Goal: Task Accomplishment & Management: Manage account settings

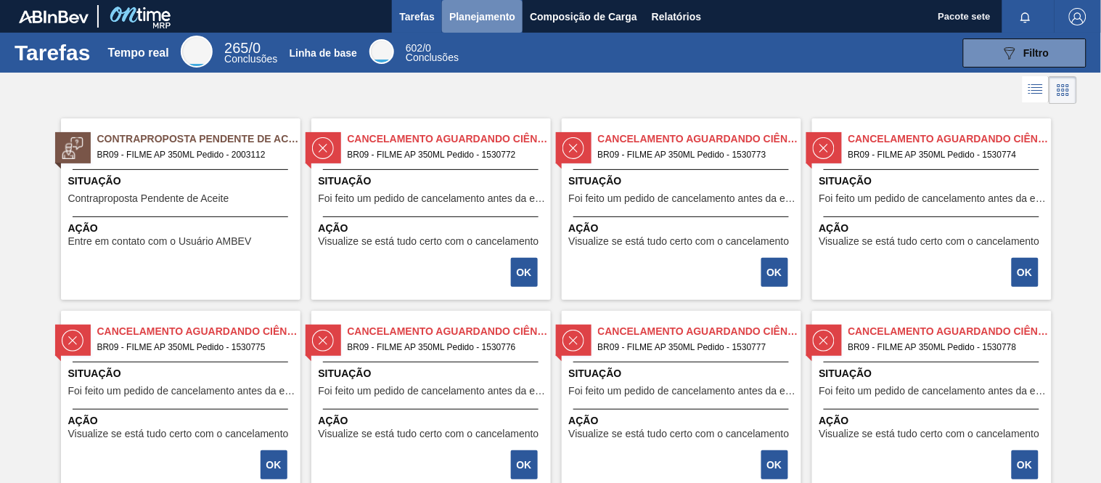
click at [468, 11] on font "Planejamento" at bounding box center [482, 17] width 66 height 12
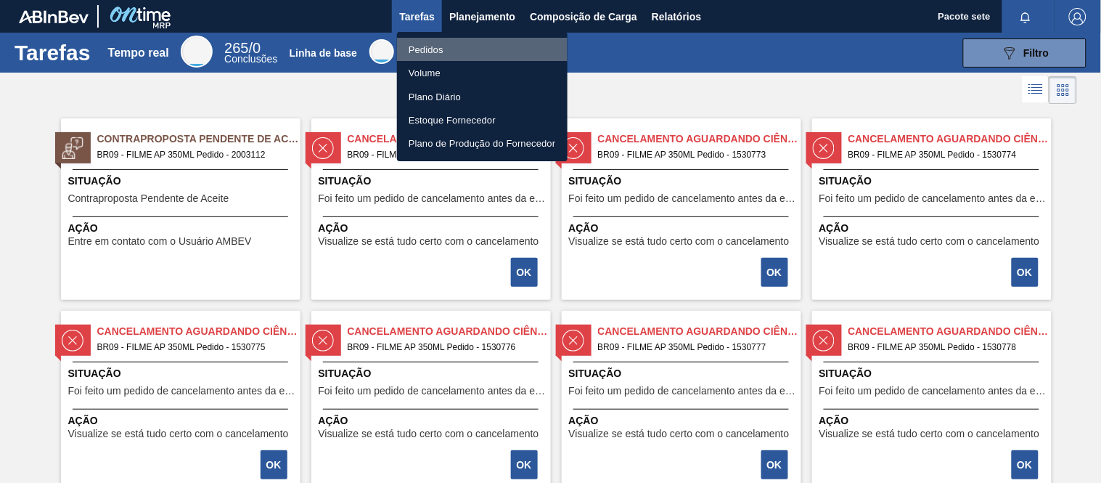
click at [426, 42] on font "Pedidos" at bounding box center [426, 49] width 35 height 15
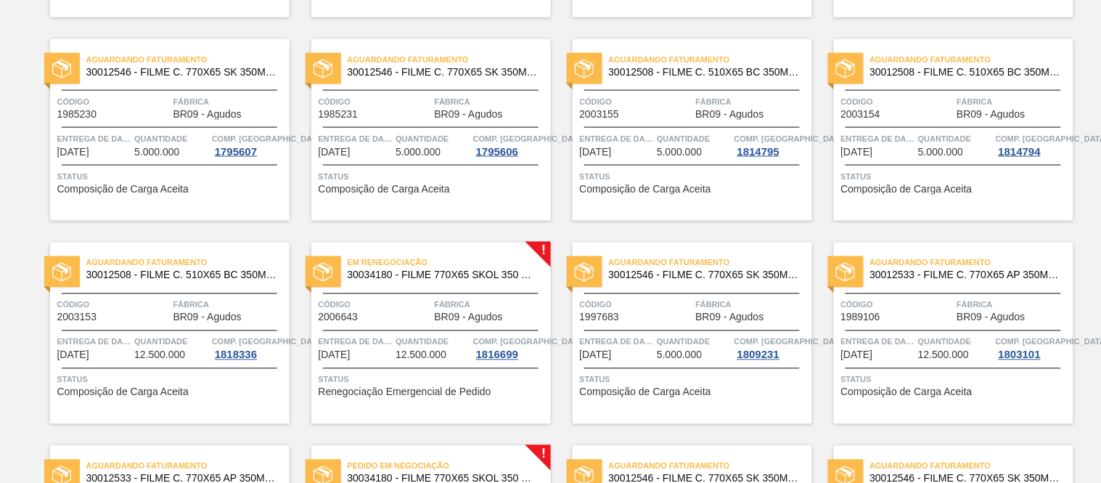
scroll to position [726, 0]
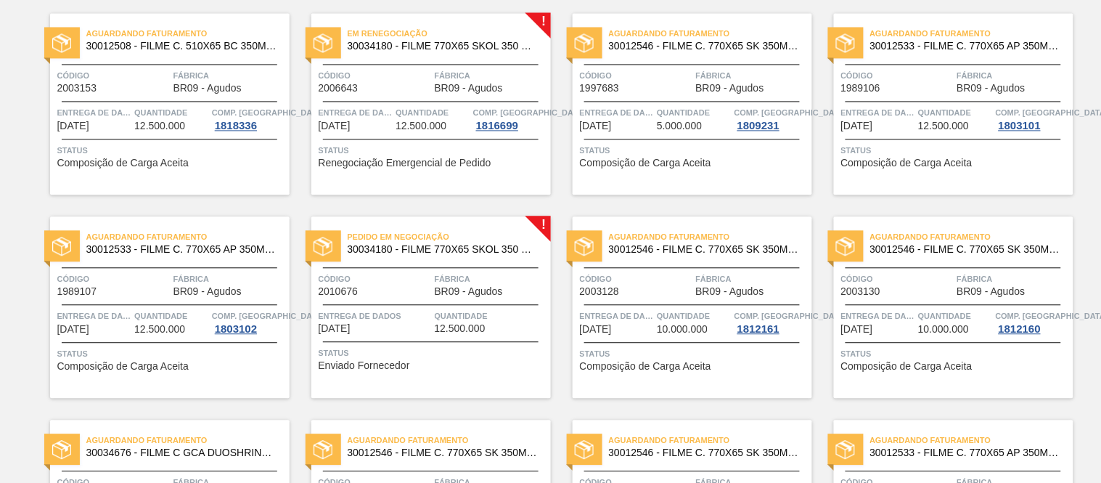
click at [494, 245] on font "30034180 - FILME 770X65 SKOL 350 MP C12" at bounding box center [453, 249] width 210 height 12
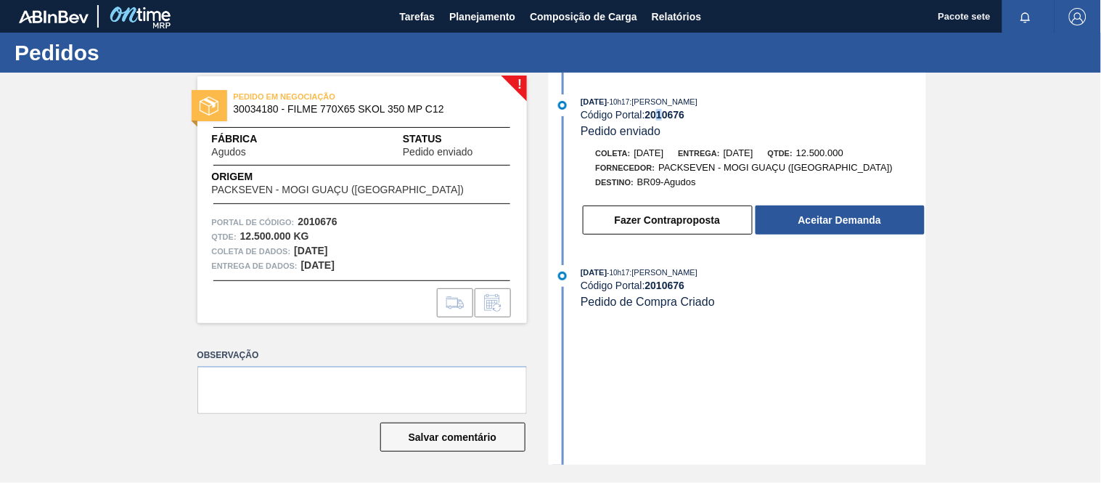
click at [663, 118] on font "2010676" at bounding box center [665, 115] width 40 height 12
click at [664, 118] on font "2010676" at bounding box center [665, 115] width 40 height 12
click at [671, 113] on font "2010676" at bounding box center [665, 115] width 40 height 12
copy font "2010676"
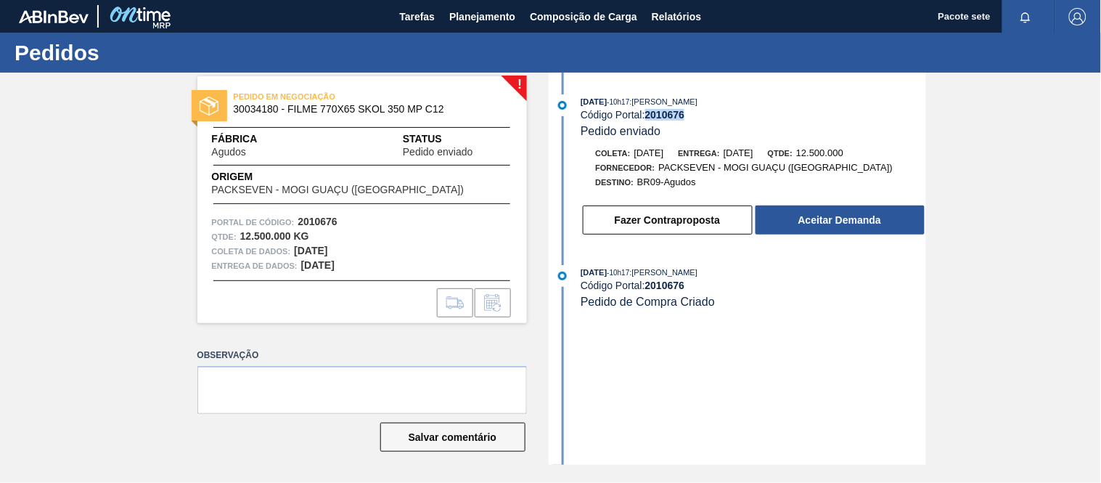
copy font "2010676"
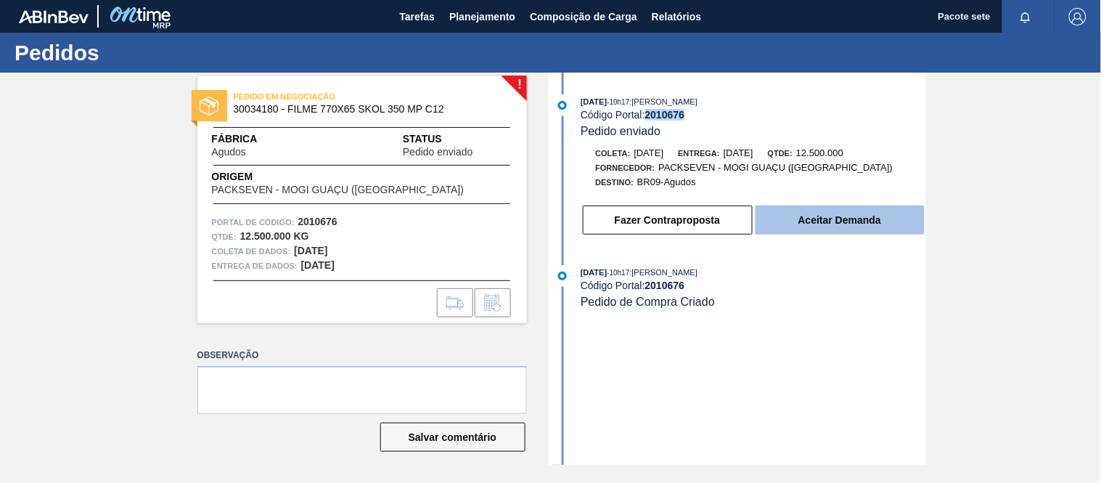
click at [849, 220] on font "Aceitar Demanda" at bounding box center [839, 220] width 83 height 12
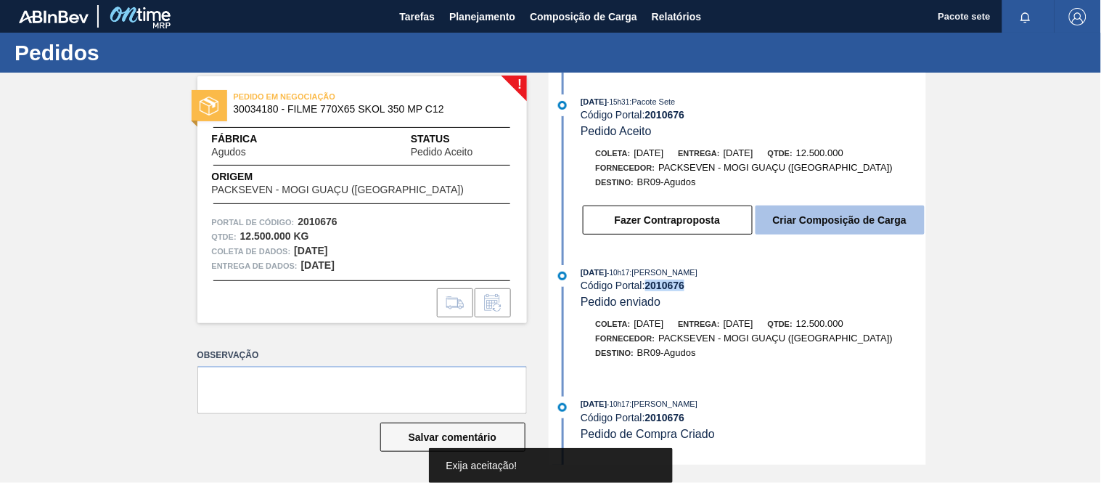
click at [818, 230] on button "Criar Composição de Carga" at bounding box center [840, 219] width 169 height 29
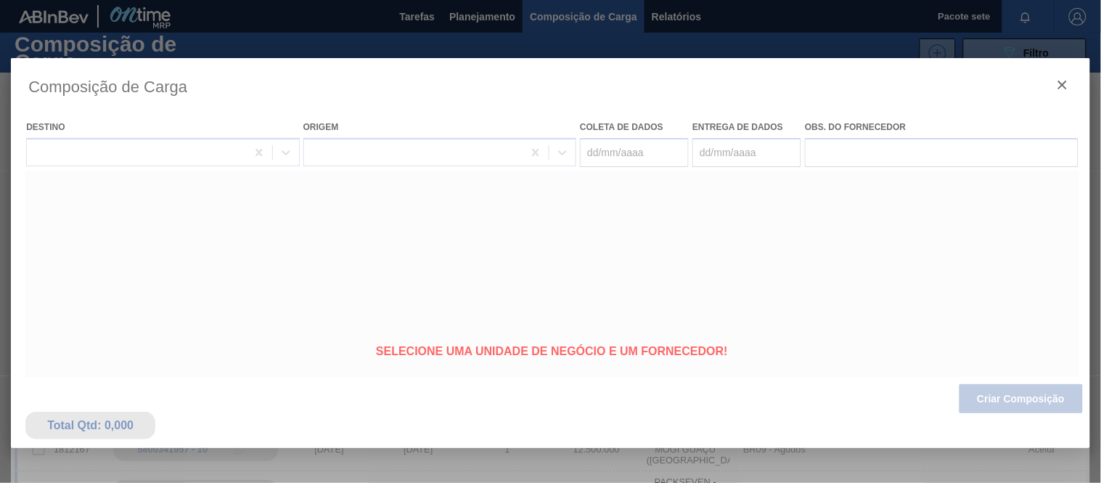
type coleta "[DATE]"
type entrega "[DATE]"
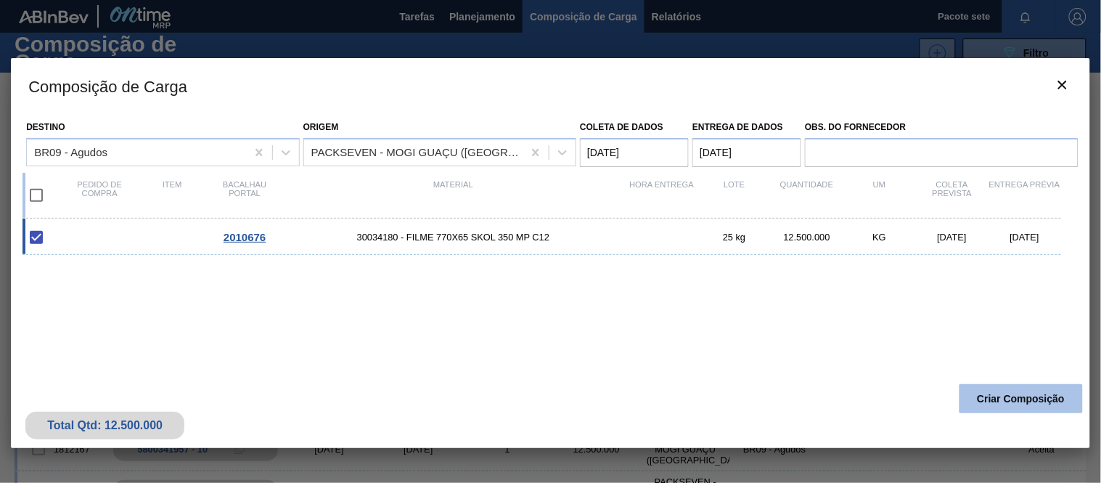
click at [1064, 393] on button "Criar Composição" at bounding box center [1021, 398] width 123 height 29
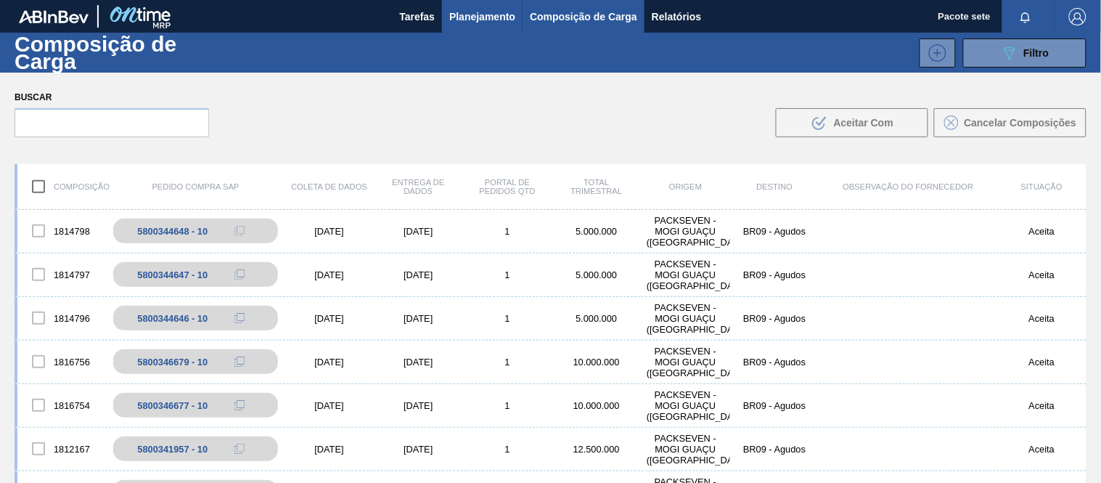
click at [451, 9] on font "Planejamento" at bounding box center [482, 16] width 66 height 17
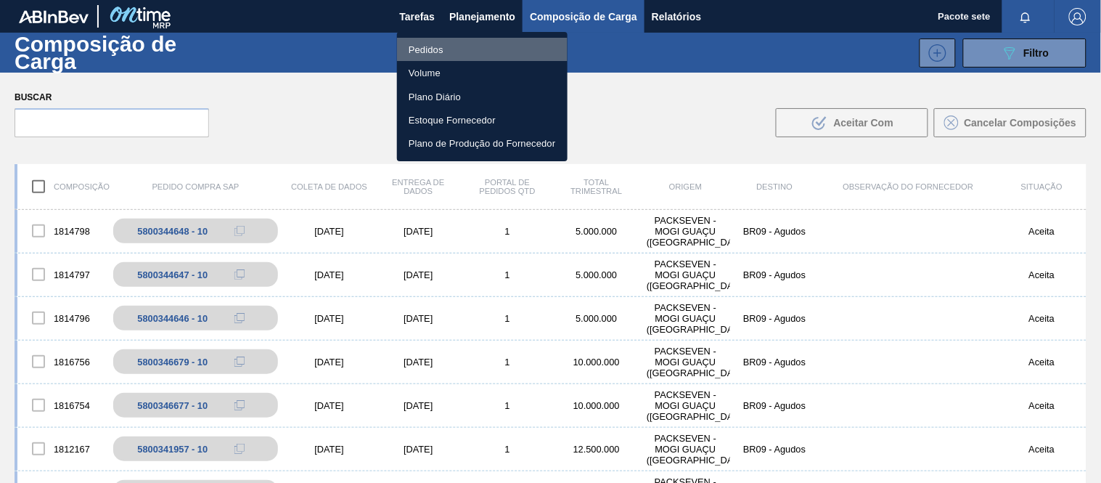
click at [445, 40] on li "Pedidos" at bounding box center [482, 49] width 171 height 23
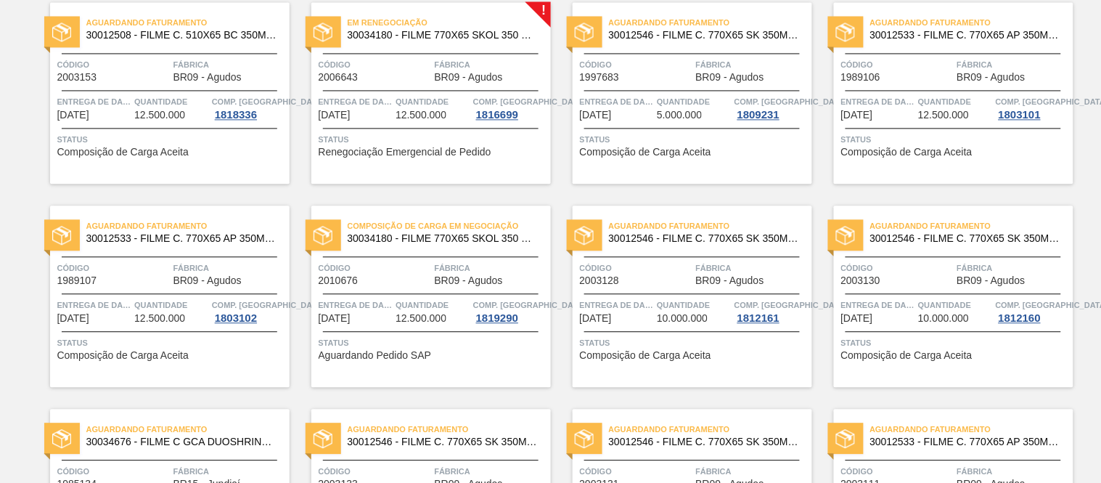
scroll to position [726, 0]
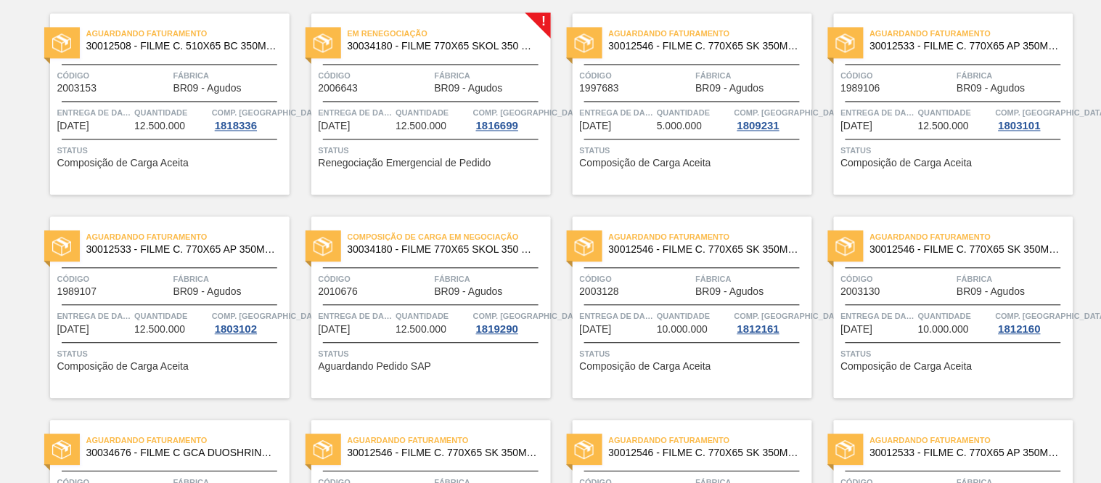
click at [488, 73] on span "Fábrica" at bounding box center [491, 75] width 113 height 15
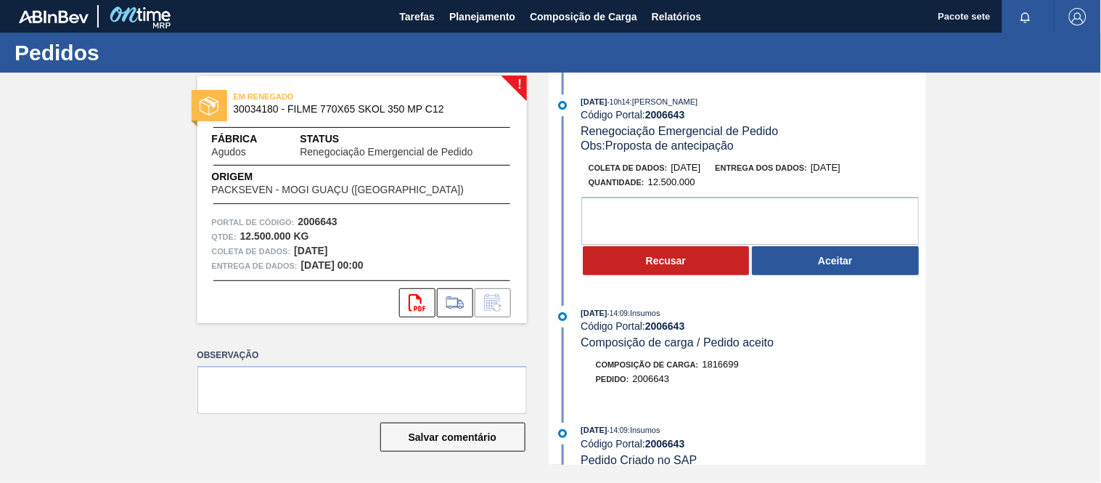
click at [645, 120] on font "Código Portal:" at bounding box center [613, 115] width 65 height 12
click at [664, 114] on font "2006643" at bounding box center [665, 115] width 40 height 12
copy font "2006643"
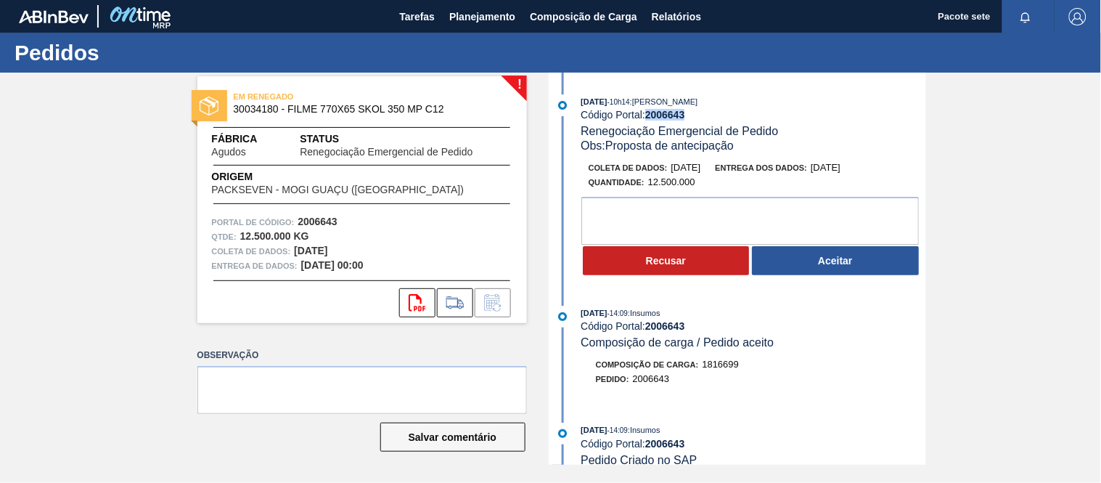
copy font "2006643"
click at [488, 12] on font "Planejamento" at bounding box center [482, 17] width 66 height 12
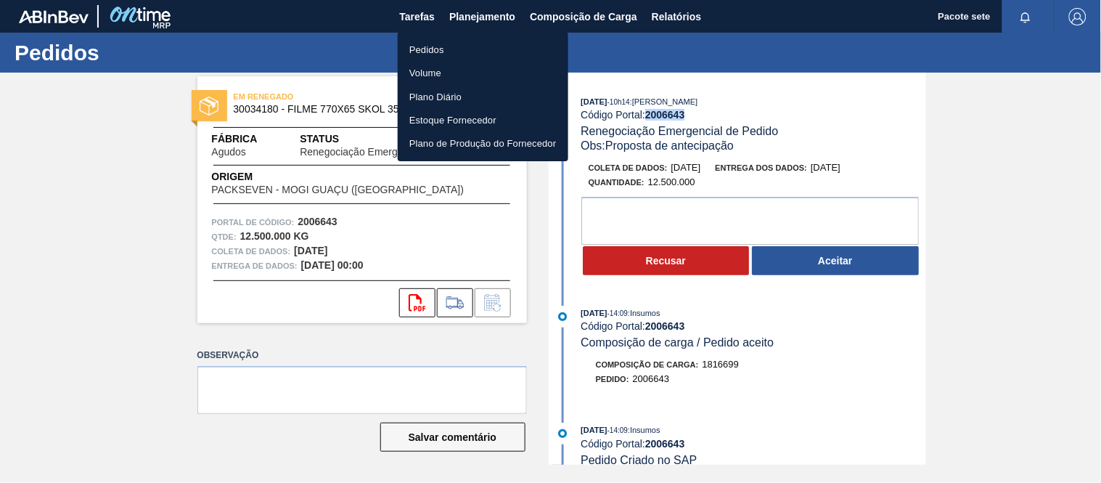
click at [429, 47] on font "Pedidos" at bounding box center [426, 49] width 35 height 11
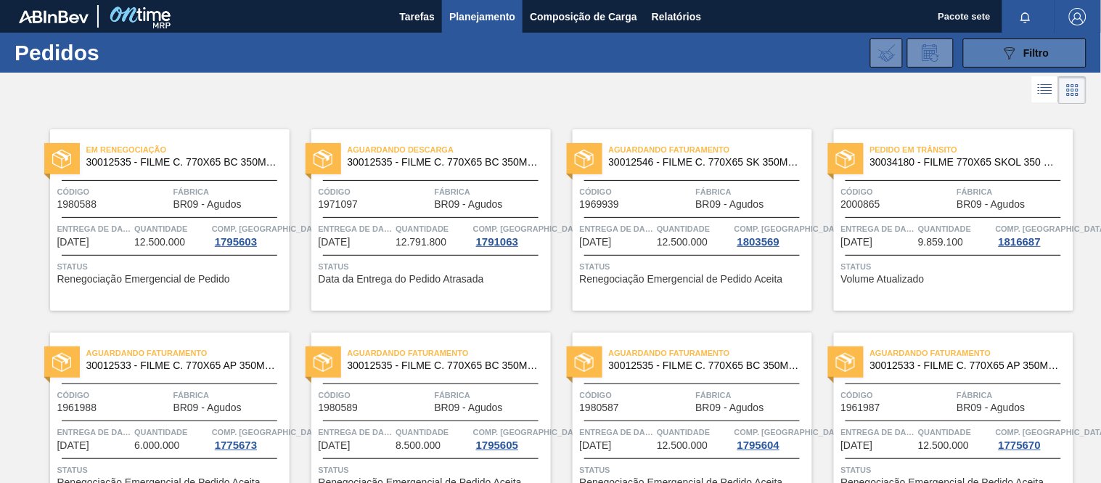
click at [1017, 53] on div "089F7B8B-B2A5-4AFE-B5C0-19BA573D28AC Filtro" at bounding box center [1025, 52] width 49 height 17
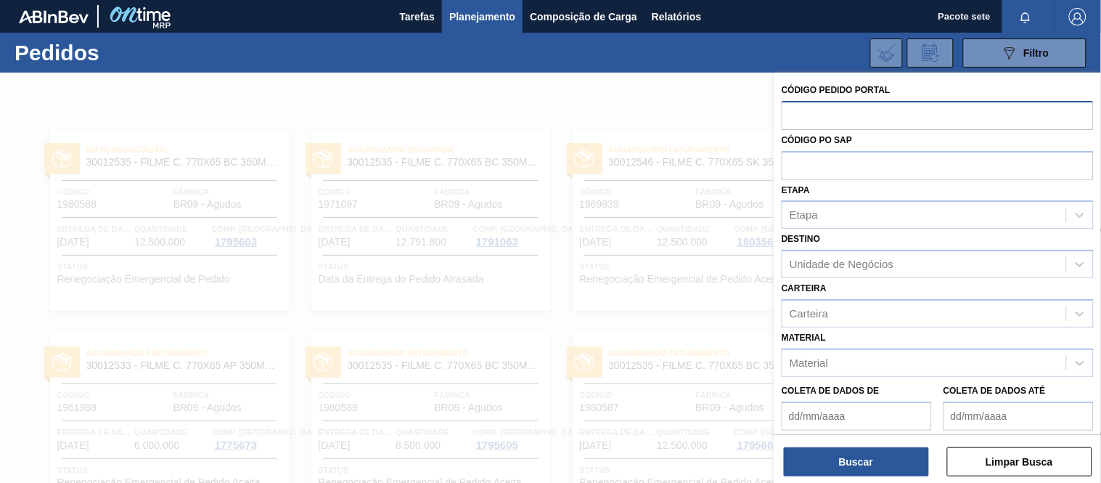
click at [838, 107] on input "text" at bounding box center [938, 115] width 312 height 28
paste input "1980588"
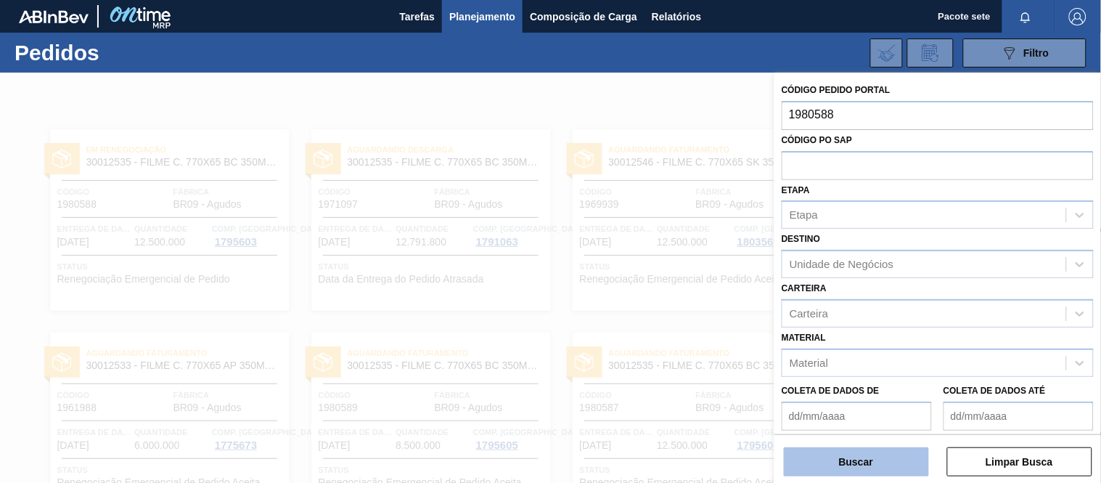
type input "1980588"
click at [911, 463] on button "Buscar" at bounding box center [856, 461] width 145 height 29
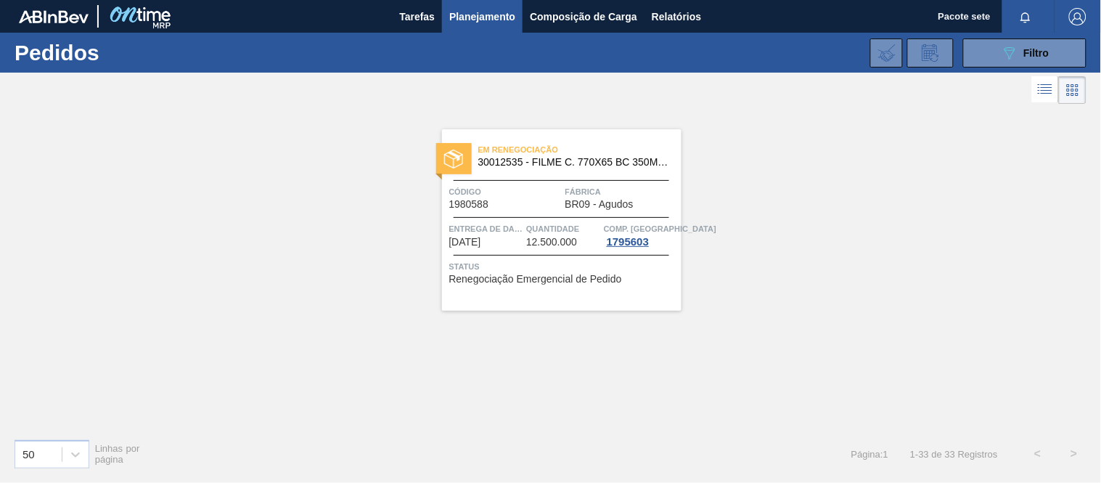
click at [533, 183] on div "Em renegociação 30012535 - FILME C. 770X65 BC 350ML C12 429 Código 1980588 Fábr…" at bounding box center [562, 219] width 240 height 181
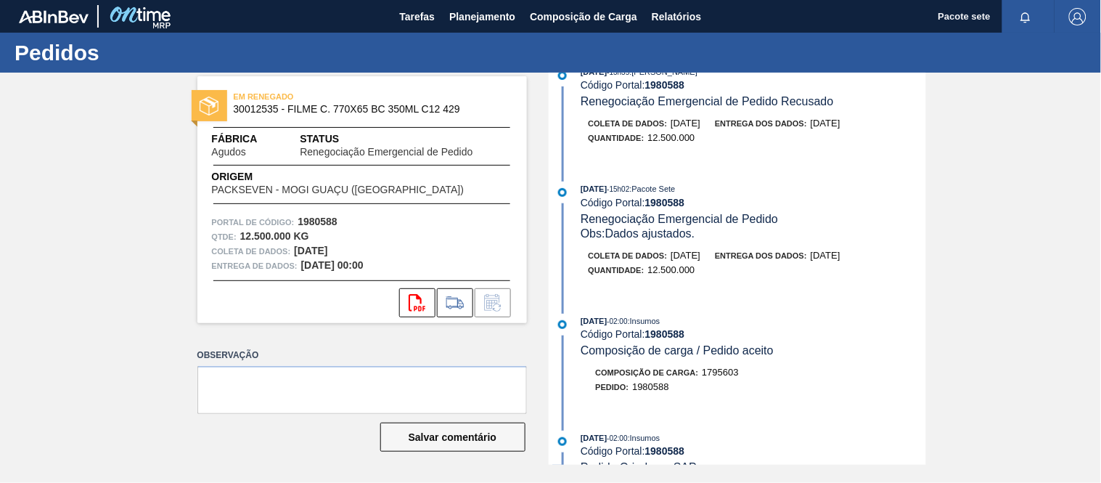
scroll to position [242, 0]
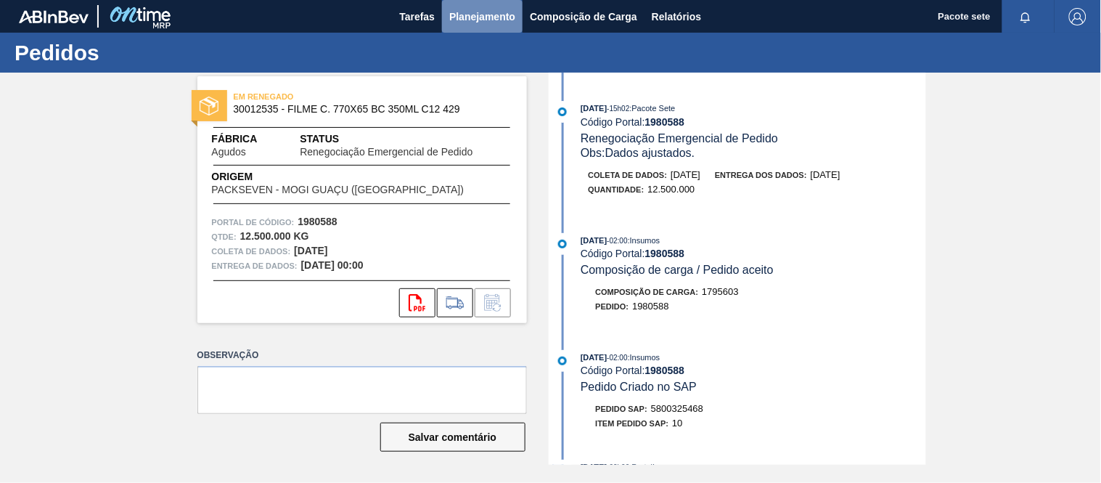
click at [459, 13] on font "Planejamento" at bounding box center [482, 17] width 66 height 12
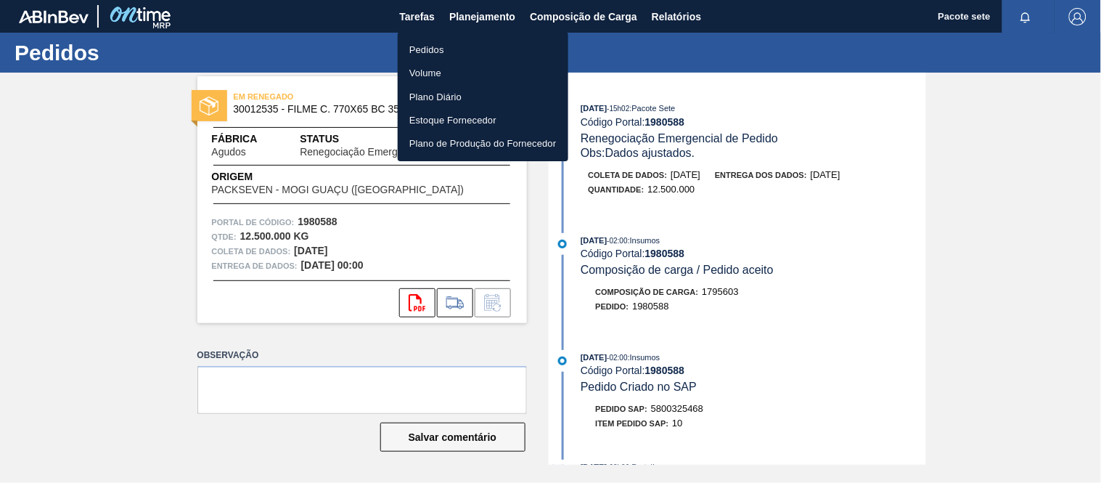
click at [446, 46] on li "Pedidos" at bounding box center [483, 49] width 171 height 23
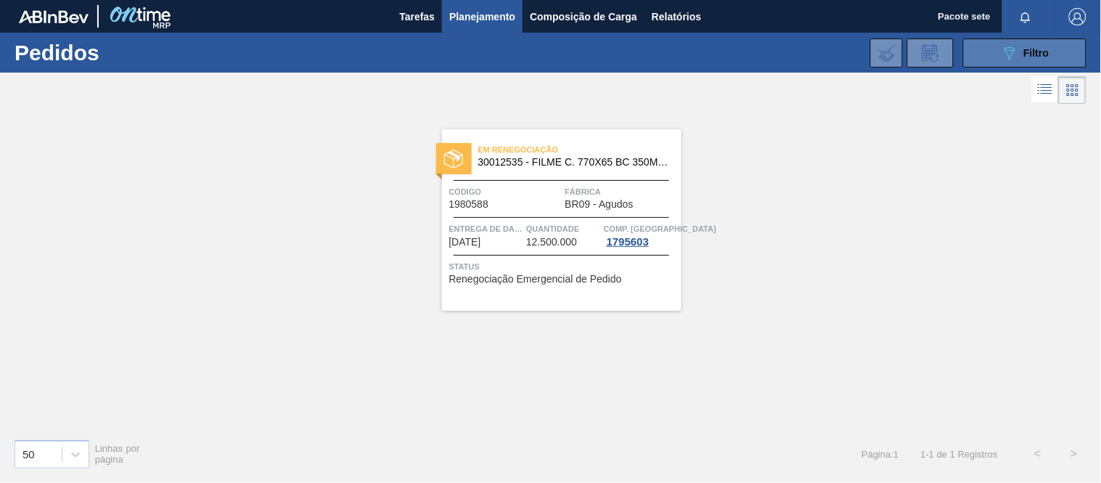
click at [1019, 54] on div "089F7B8B-B2A5-4AFE-B5C0-19BA573D28AC Filtro" at bounding box center [1025, 52] width 49 height 17
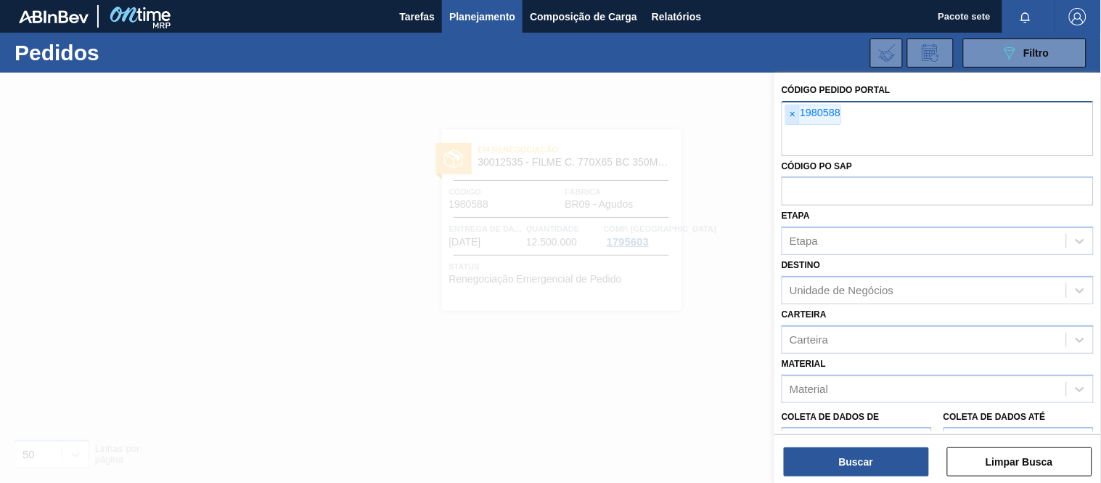
click at [791, 111] on font "×" at bounding box center [793, 114] width 6 height 12
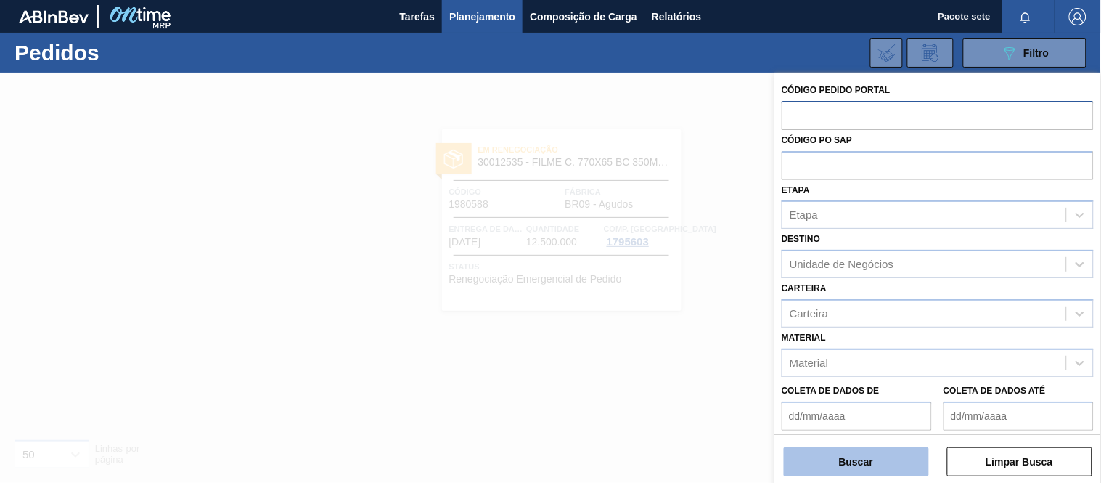
click at [858, 470] on button "Buscar" at bounding box center [856, 461] width 145 height 29
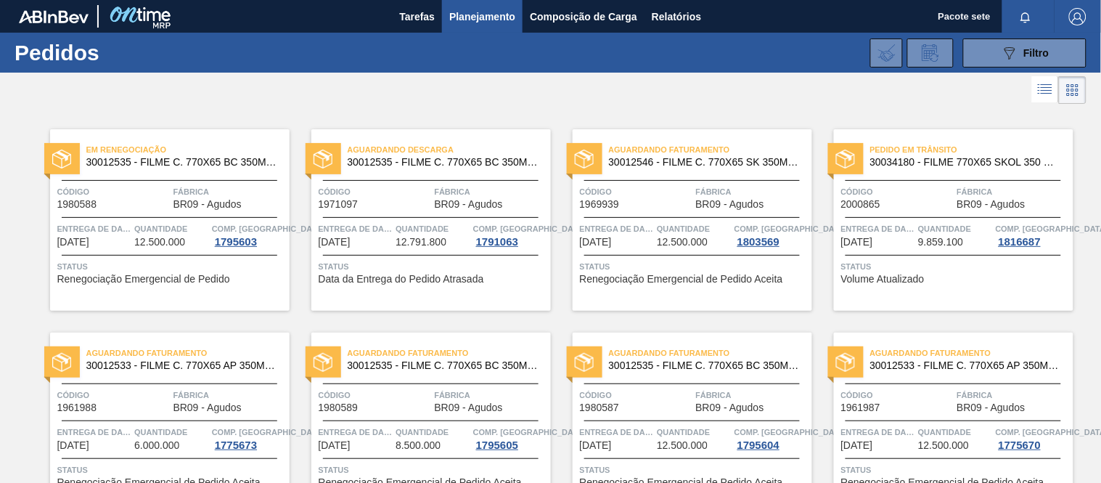
click at [490, 17] on font "Planejamento" at bounding box center [482, 17] width 66 height 12
